Goal: Transaction & Acquisition: Purchase product/service

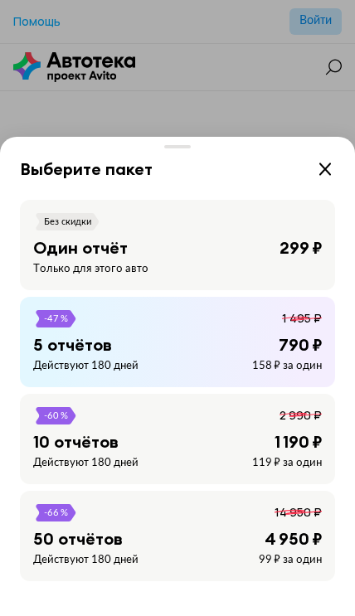
click at [180, 228] on div "Без скидки" at bounding box center [177, 221] width 288 height 17
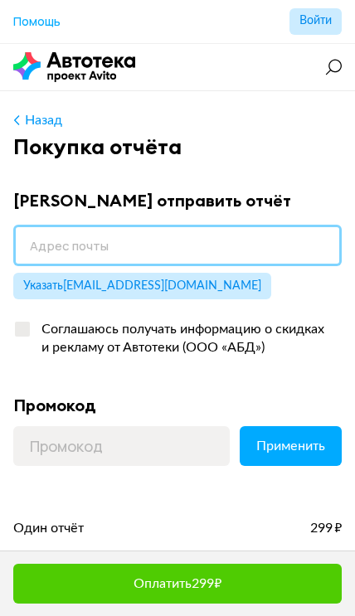
click at [72, 253] on input "email" at bounding box center [177, 245] width 328 height 41
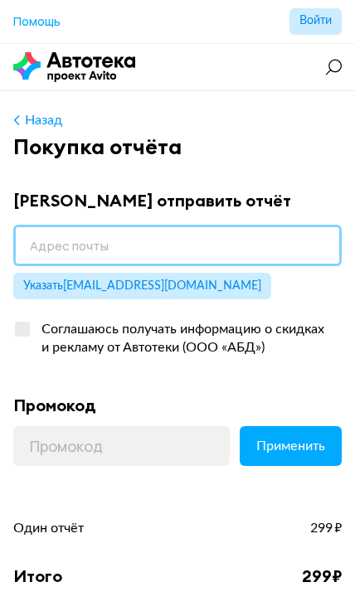
scroll to position [64, 0]
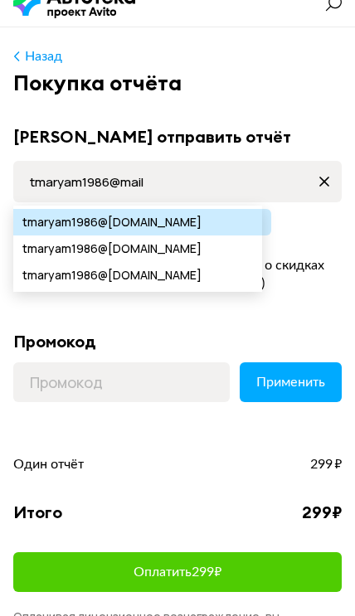
click at [70, 225] on span "tmaryam1986" at bounding box center [59, 222] width 75 height 27
type input "tmaryam1986@mail.ru"
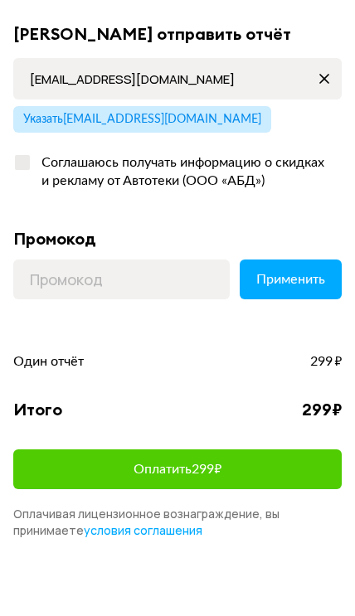
scroll to position [120, 0]
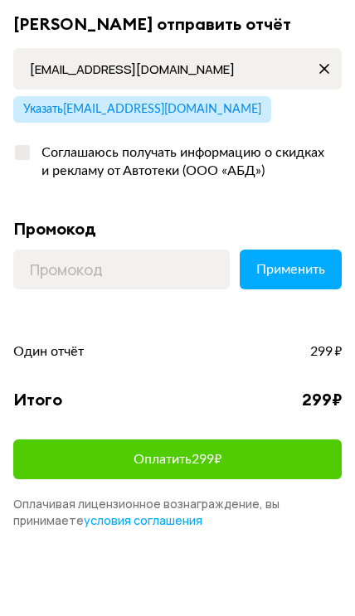
click at [297, 496] on button "Оплатить 299 ₽" at bounding box center [177, 516] width 328 height 40
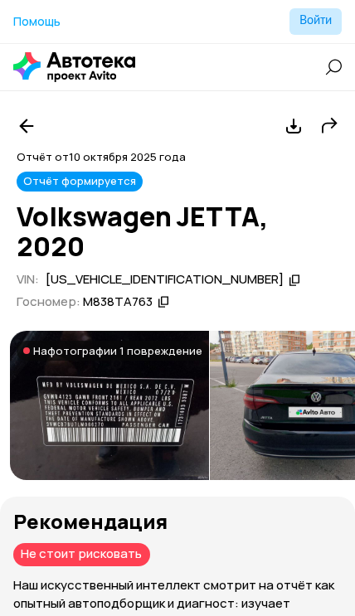
click at [297, 127] on icon at bounding box center [293, 126] width 20 height 20
